Goal: Task Accomplishment & Management: Use online tool/utility

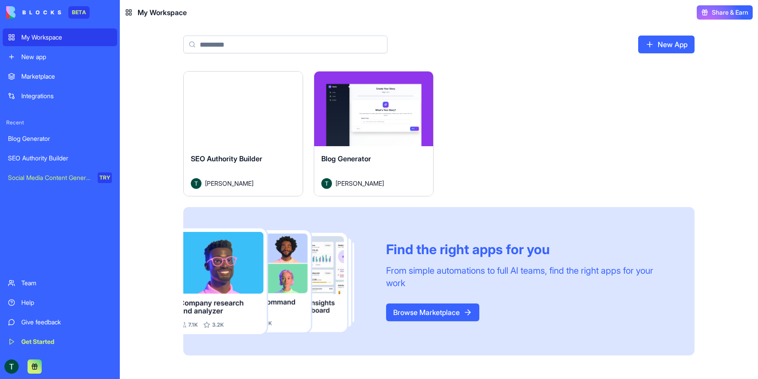
click at [250, 158] on span "SEO Authority Builder" at bounding box center [226, 158] width 71 height 9
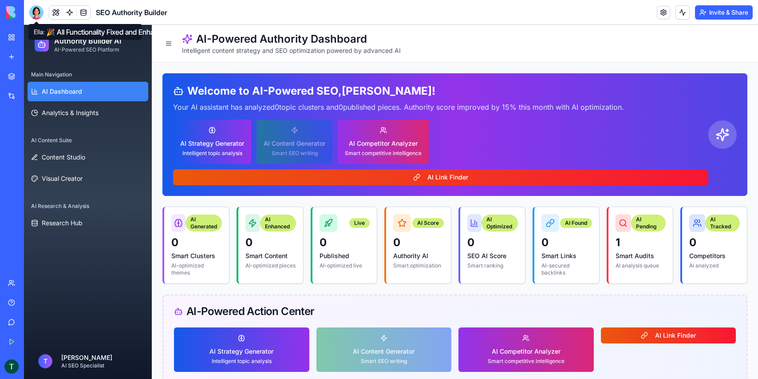
click at [34, 11] on div at bounding box center [36, 12] width 14 height 14
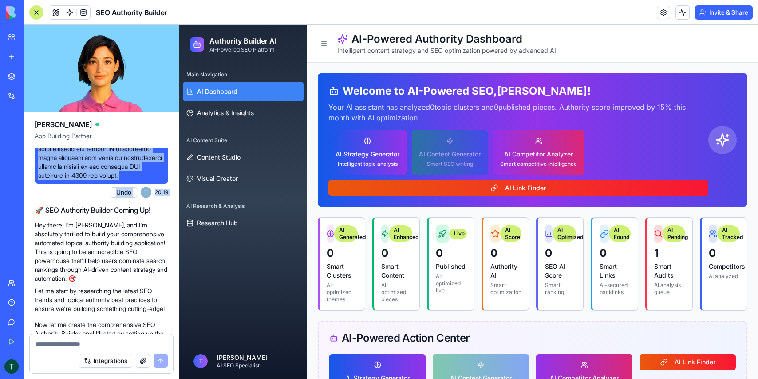
scroll to position [2171, 0]
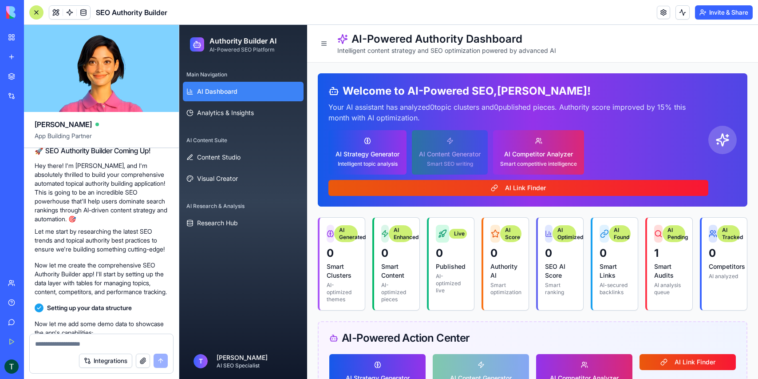
drag, startPoint x: 38, startPoint y: 172, endPoint x: 137, endPoint y: 253, distance: 128.1
copy span "Comprehensive Features for an Automated Topical Authority Building Application …"
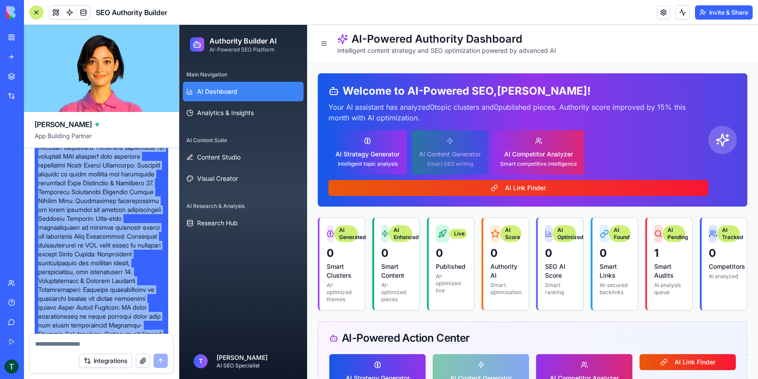
scroll to position [1737, 0]
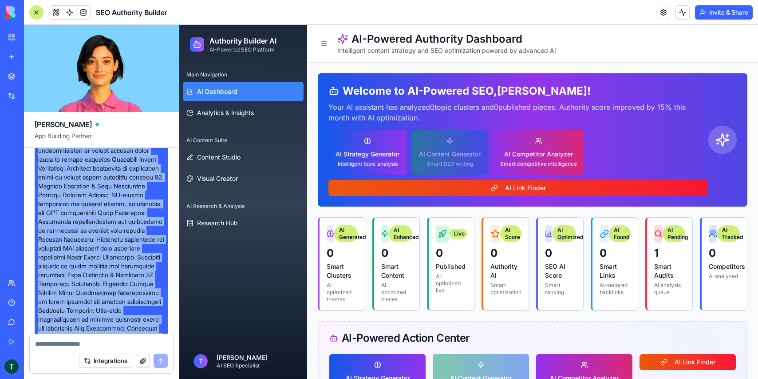
click at [12, 36] on link "My Workspace" at bounding box center [21, 37] width 36 height 18
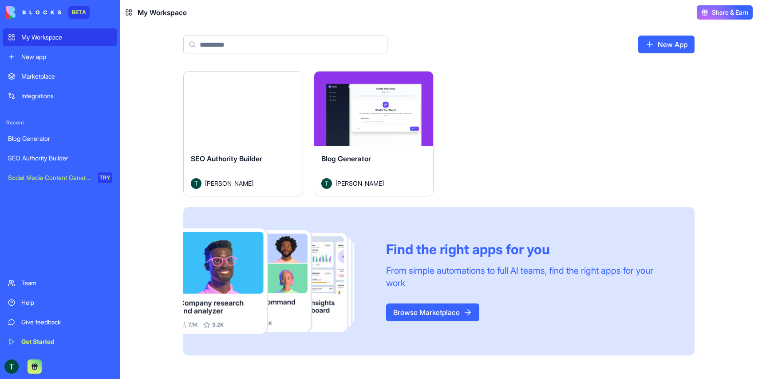
click at [213, 85] on div "Launch" at bounding box center [243, 108] width 119 height 75
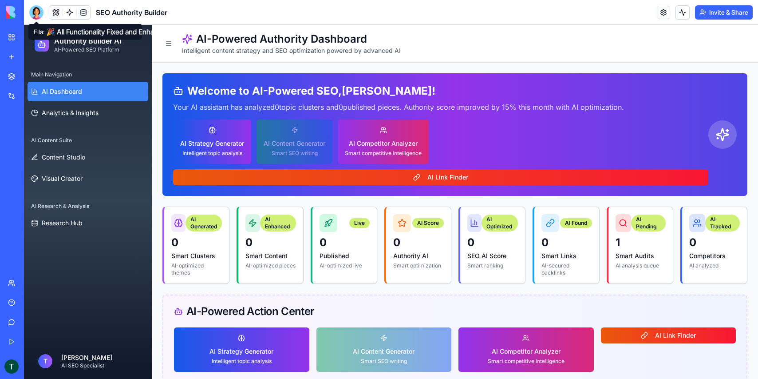
click at [36, 12] on div at bounding box center [36, 12] width 14 height 14
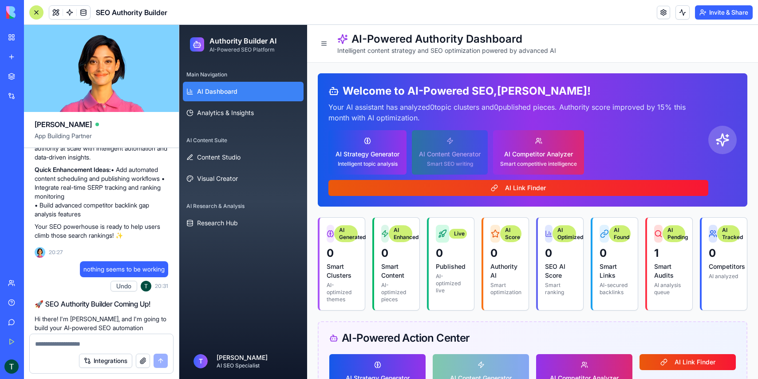
scroll to position [2661, 0]
